Goal: Check status

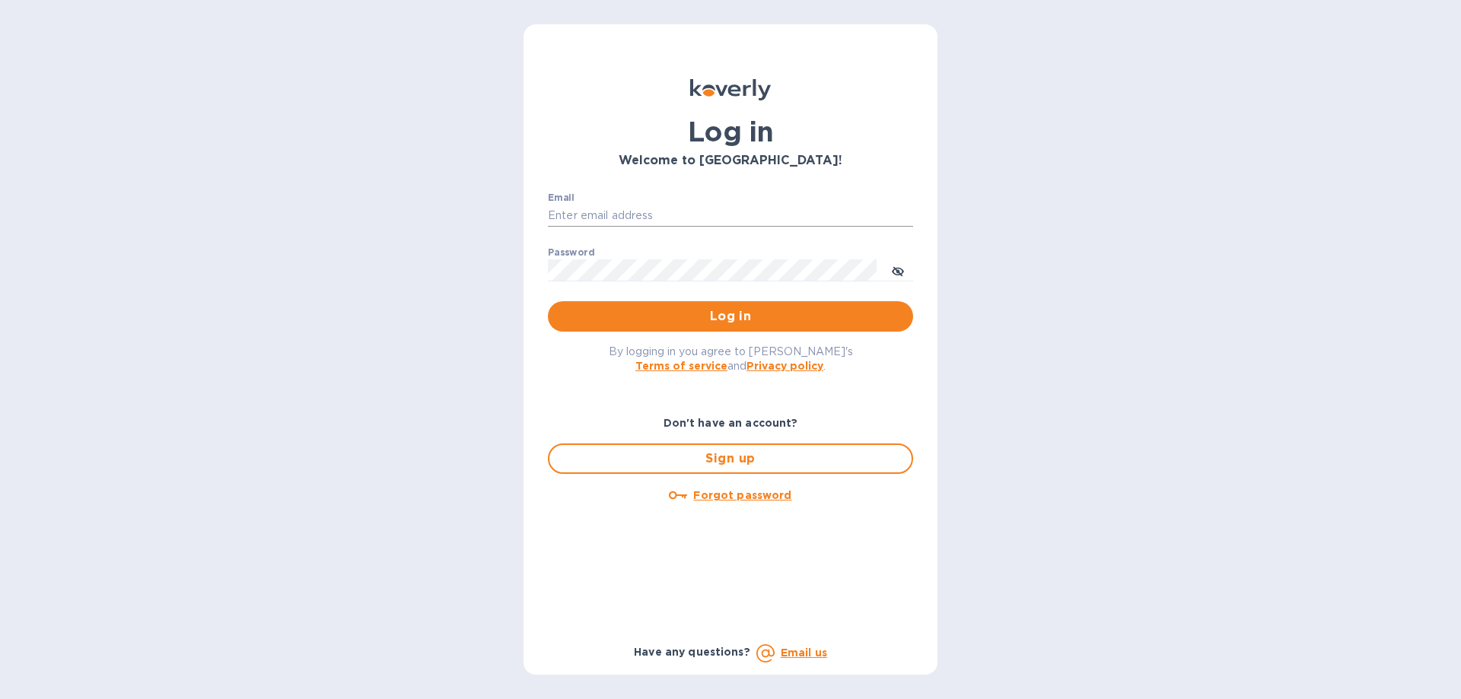
click at [596, 205] on input "Email" at bounding box center [730, 216] width 365 height 23
type input "[PERSON_NAME][EMAIL_ADDRESS][DOMAIN_NAME]"
click at [548, 301] on button "Log in" at bounding box center [730, 316] width 365 height 30
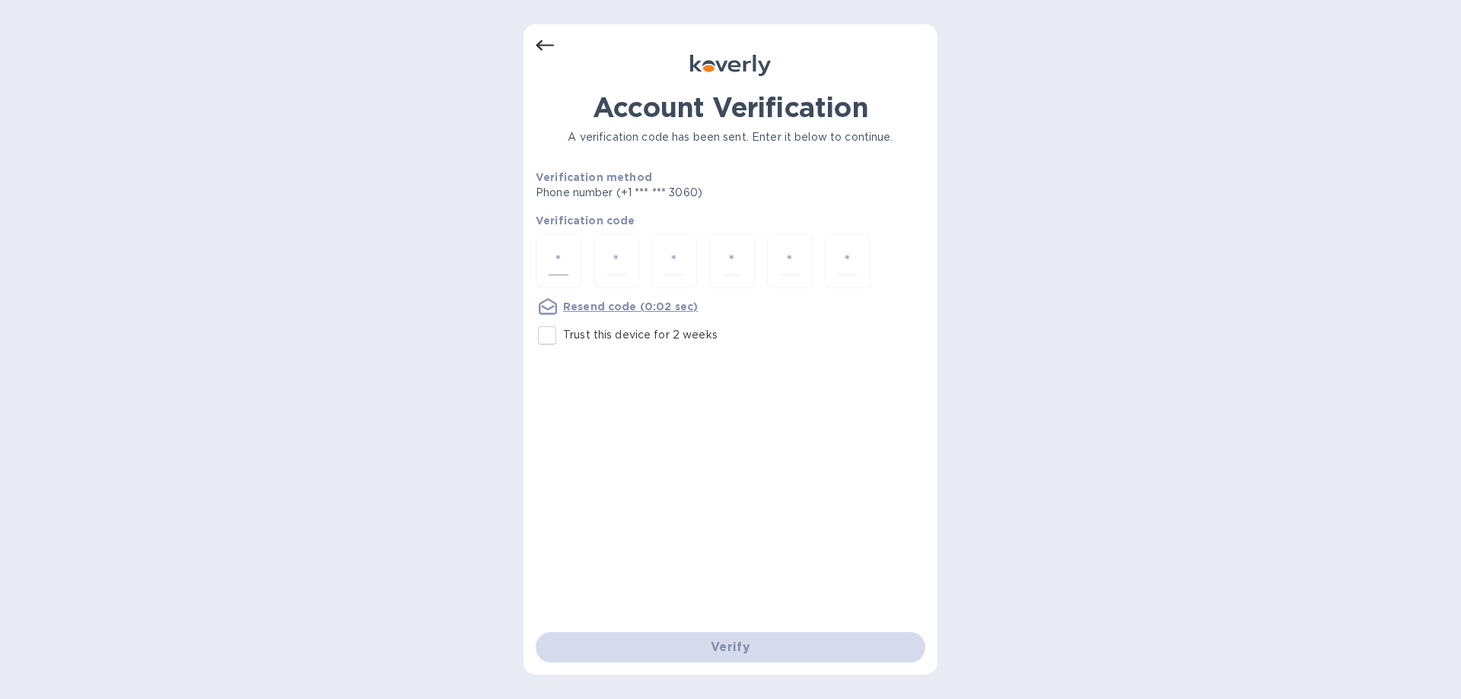
click at [556, 259] on input "number" at bounding box center [559, 261] width 20 height 28
type input "5"
type input "0"
type input "2"
type input "1"
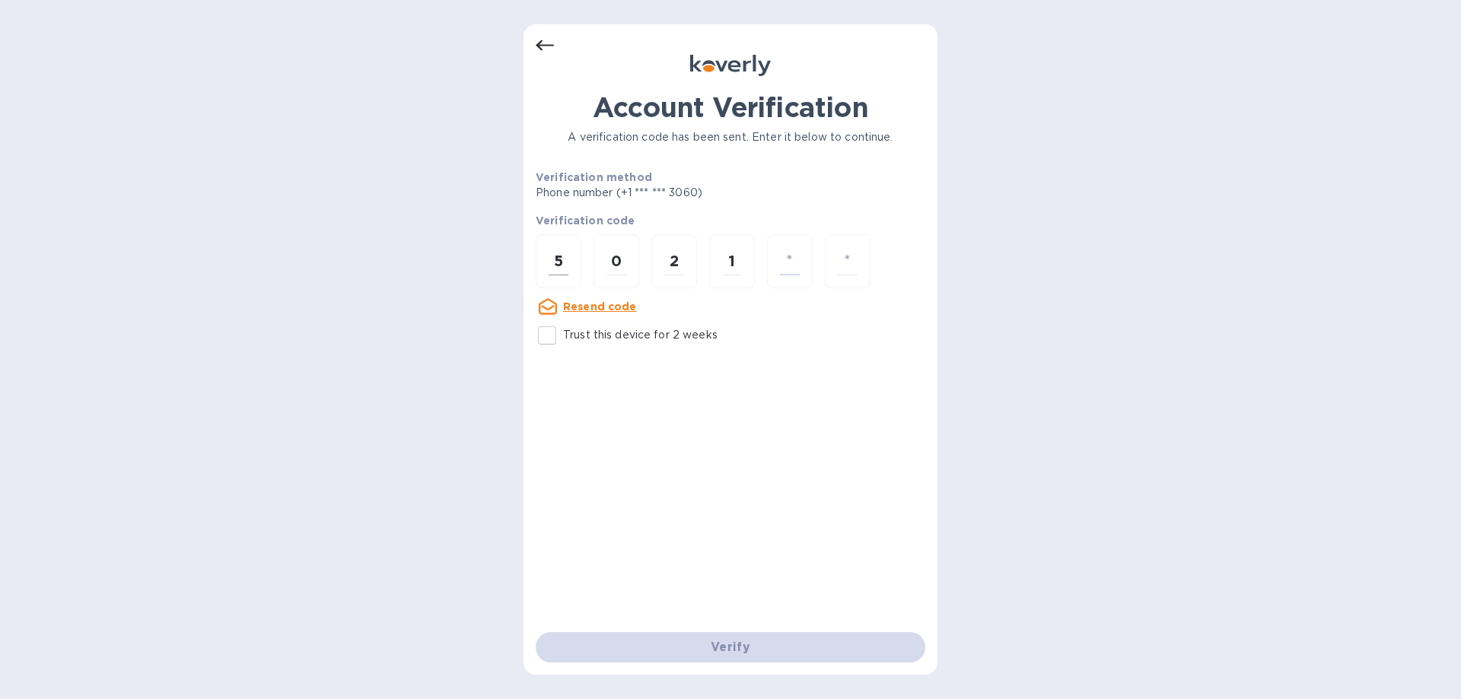
type input "5"
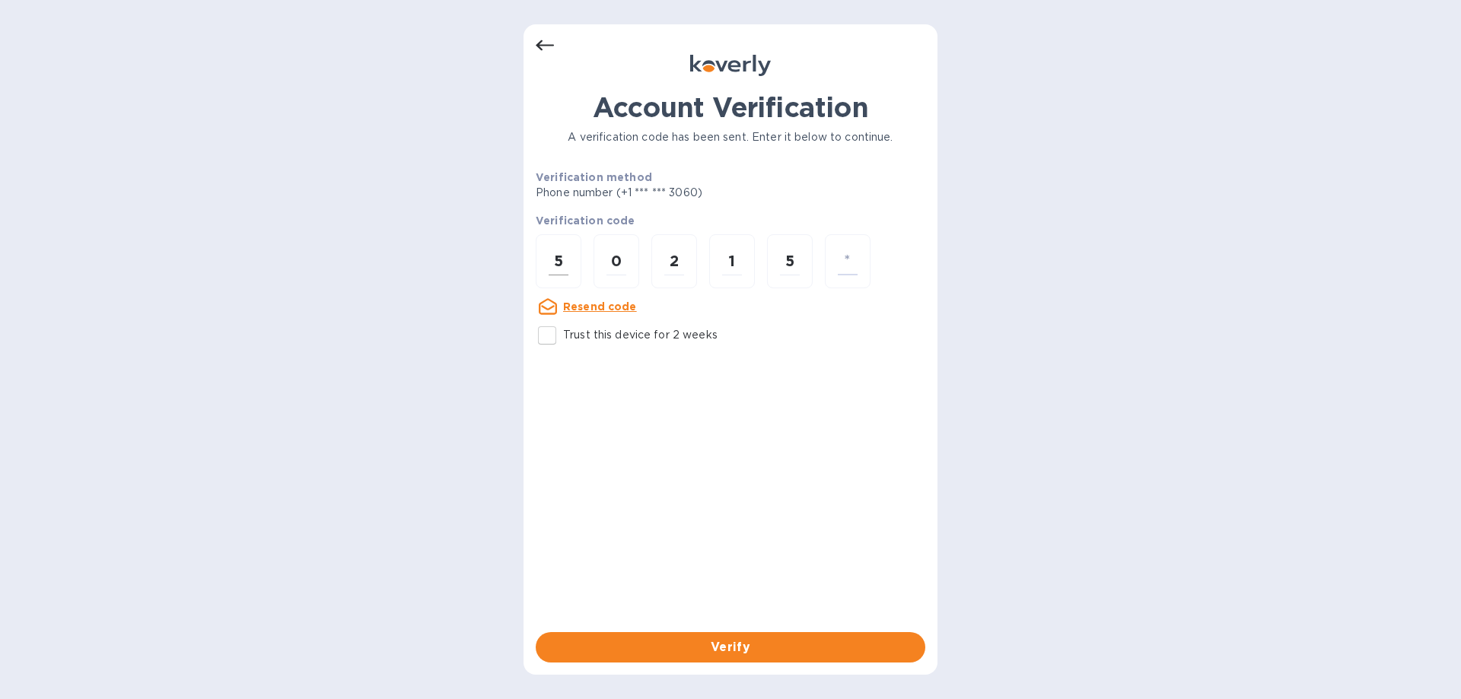
type input "5"
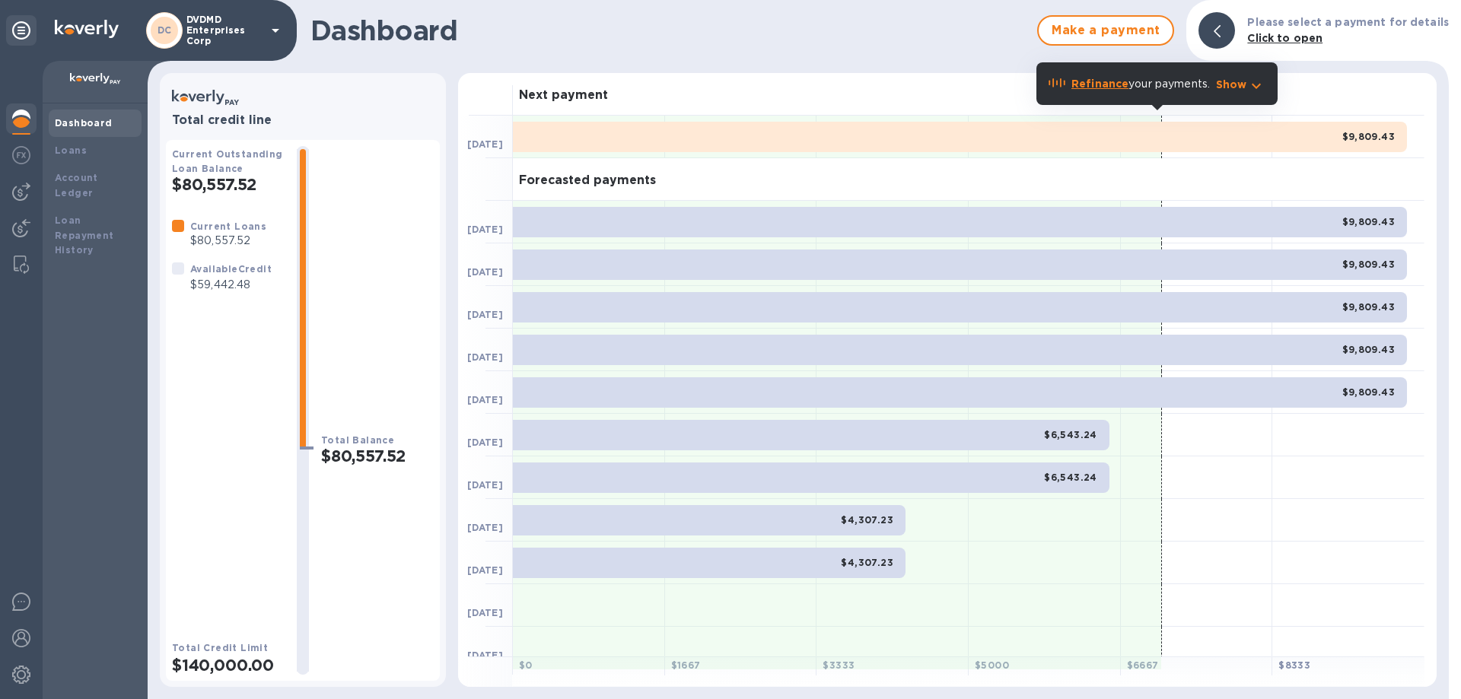
click at [1233, 27] on div at bounding box center [1216, 30] width 37 height 37
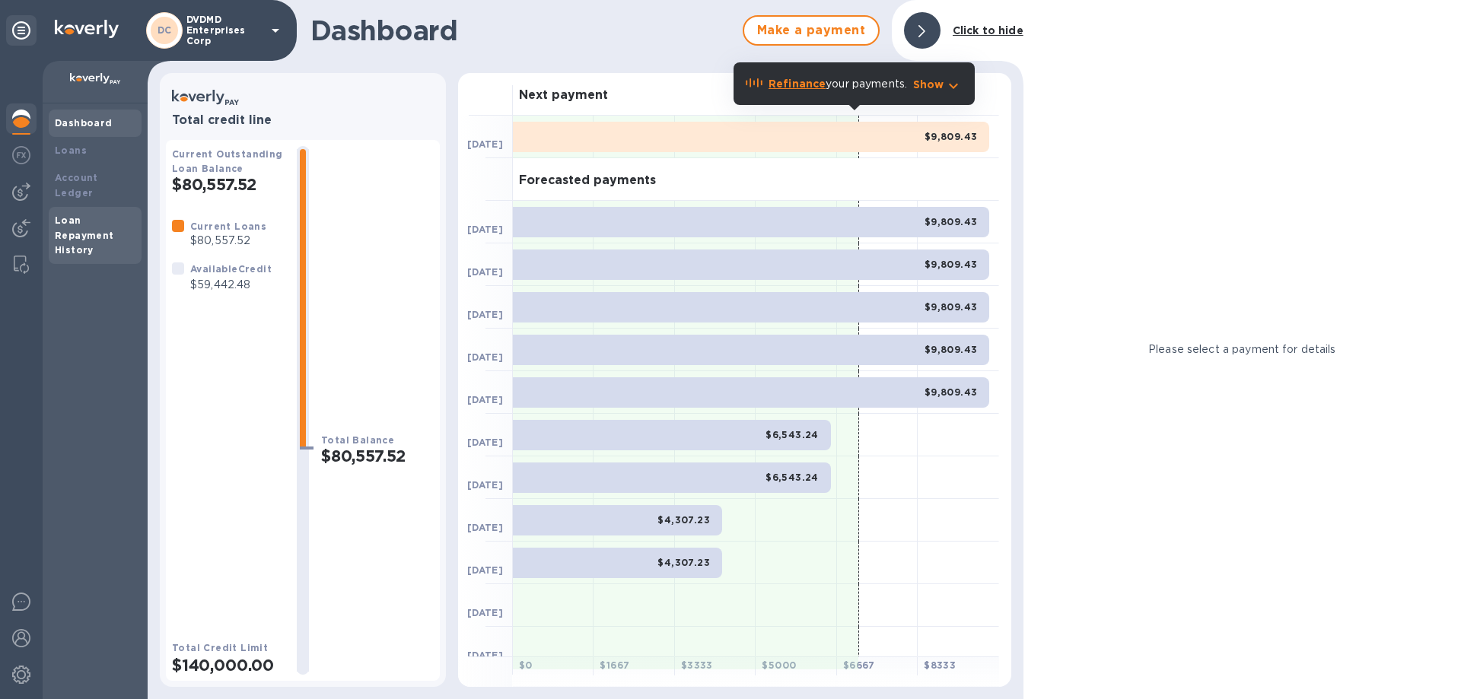
click at [78, 237] on b "Loan Repayment History" at bounding box center [84, 236] width 59 height 42
